Goal: Check status: Check status

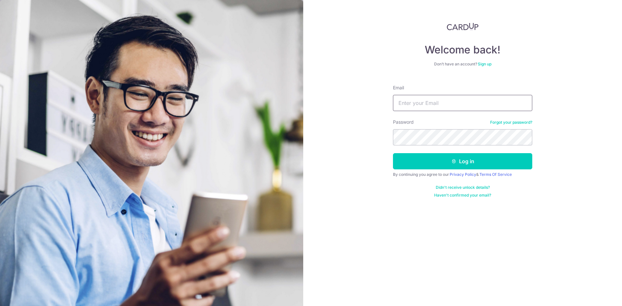
click at [420, 101] on input "Email" at bounding box center [462, 103] width 139 height 16
type input "[EMAIL_ADDRESS][DOMAIN_NAME]"
click at [308, 138] on div "Welcome back! Don’t have an account? Sign up Email [EMAIL_ADDRESS][DOMAIN_NAME]…" at bounding box center [462, 153] width 319 height 306
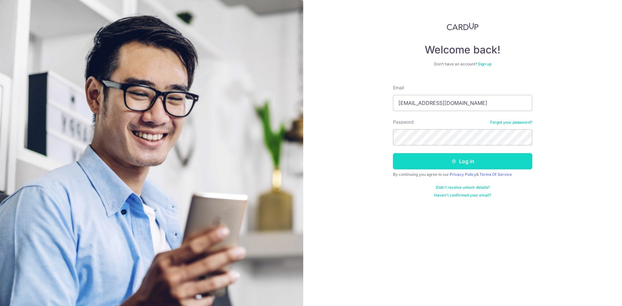
click at [415, 158] on button "Log in" at bounding box center [462, 161] width 139 height 16
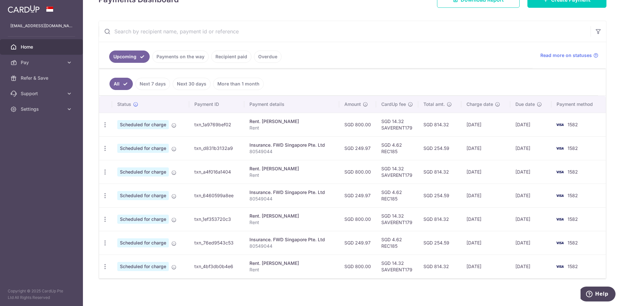
scroll to position [108, 0]
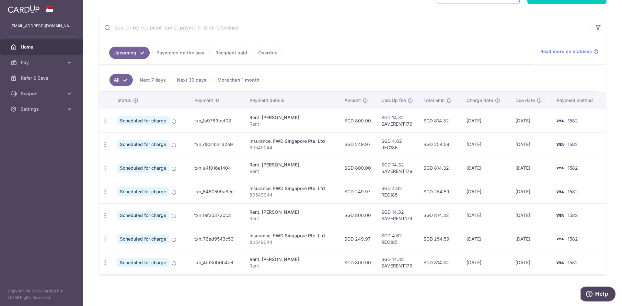
click at [156, 241] on span "Scheduled for charge" at bounding box center [142, 238] width 51 height 9
click at [217, 239] on td "txn_76ed9543c53" at bounding box center [216, 239] width 55 height 24
drag, startPoint x: 276, startPoint y: 243, endPoint x: 247, endPoint y: 240, distance: 29.2
click at [247, 240] on td "Insurance. FWD Singapore Pte. Ltd 80549044" at bounding box center [291, 239] width 95 height 24
click at [207, 242] on td "txn_76ed9543c53" at bounding box center [216, 239] width 55 height 24
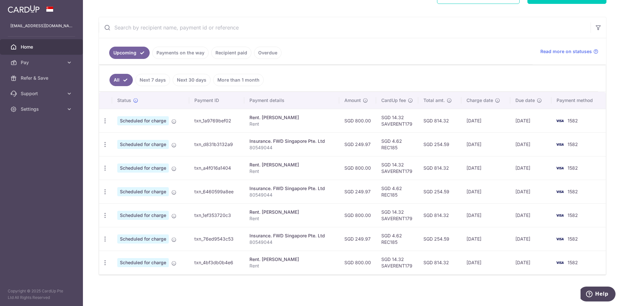
click at [209, 240] on td "txn_76ed9543c53" at bounding box center [216, 239] width 55 height 24
click at [227, 240] on td "txn_76ed9543c53" at bounding box center [216, 239] width 55 height 24
click at [239, 239] on td "txn_76ed9543c53" at bounding box center [216, 239] width 55 height 24
drag, startPoint x: 238, startPoint y: 121, endPoint x: 169, endPoint y: 121, distance: 69.0
click at [169, 121] on tr "Update payment Cancel payment Scheduled for charge txn_1a9769bef02 Rent. VINCEN…" at bounding box center [352, 121] width 506 height 24
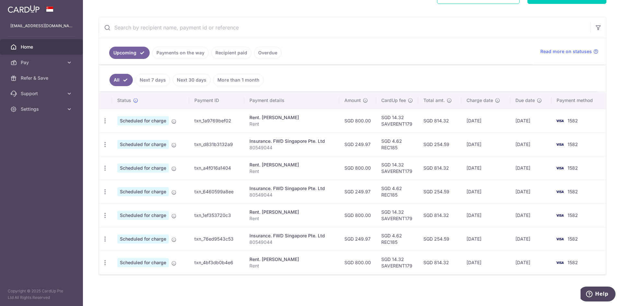
click at [190, 121] on td "txn_1a9769bef02" at bounding box center [216, 121] width 55 height 24
click at [221, 52] on link "Recipient paid" at bounding box center [231, 53] width 40 height 12
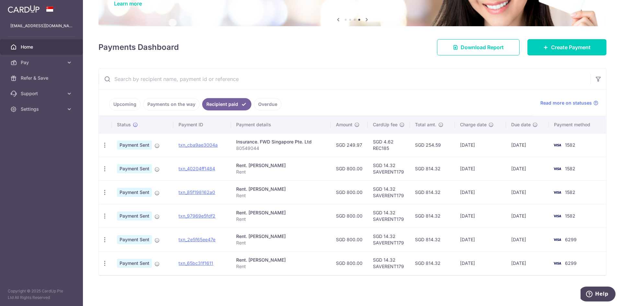
scroll to position [57, 0]
drag, startPoint x: 209, startPoint y: 147, endPoint x: 335, endPoint y: 31, distance: 170.7
click at [209, 147] on link "txn_cba9ae3004a" at bounding box center [197, 145] width 39 height 6
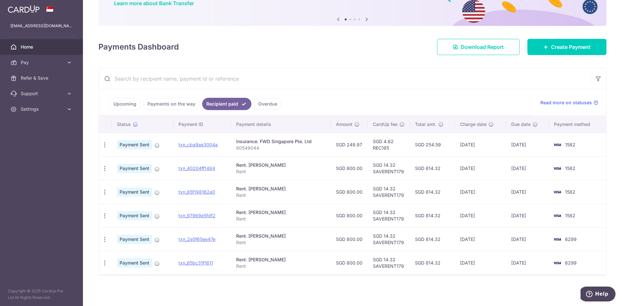
click at [125, 100] on link "Upcoming" at bounding box center [124, 104] width 31 height 12
